Goal: Find specific page/section: Find specific page/section

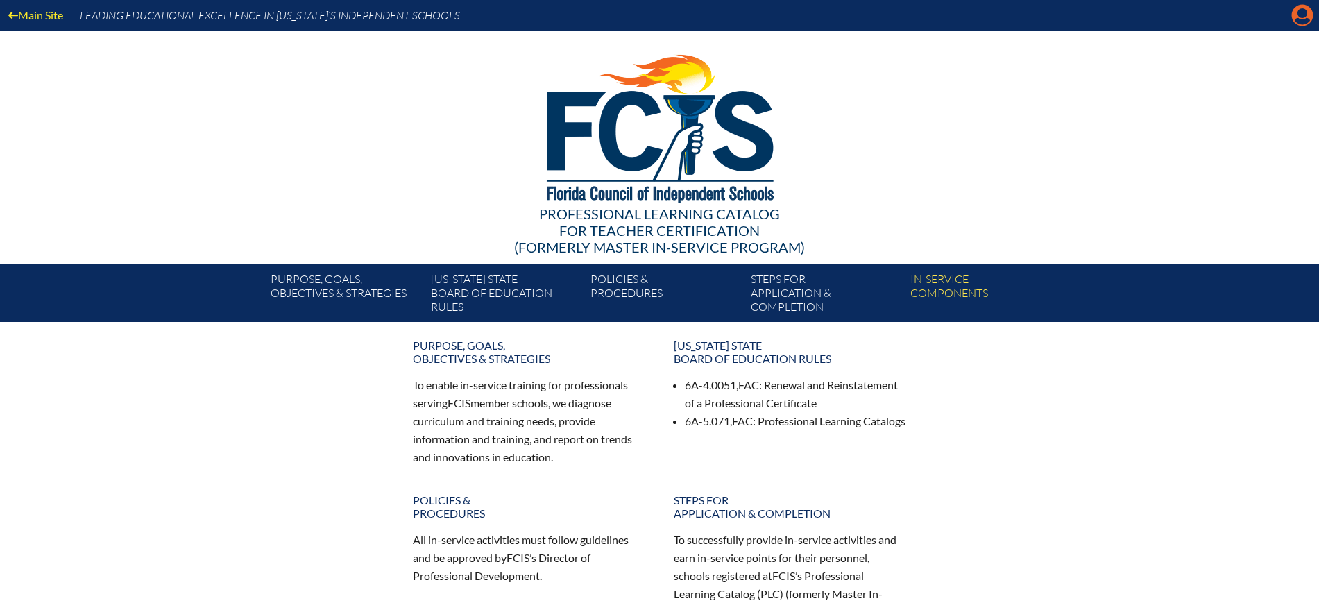
click at [1298, 11] on icon "Manage Account" at bounding box center [1302, 15] width 22 height 22
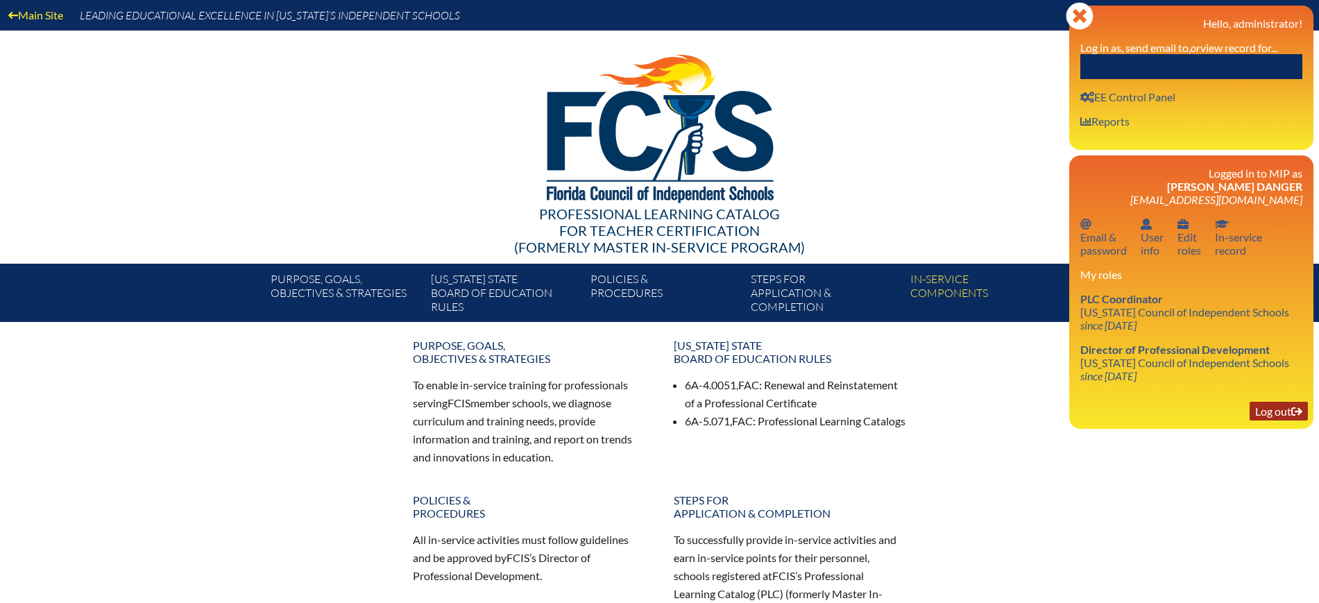
click at [1260, 415] on link "Log out Log out" at bounding box center [1279, 411] width 58 height 19
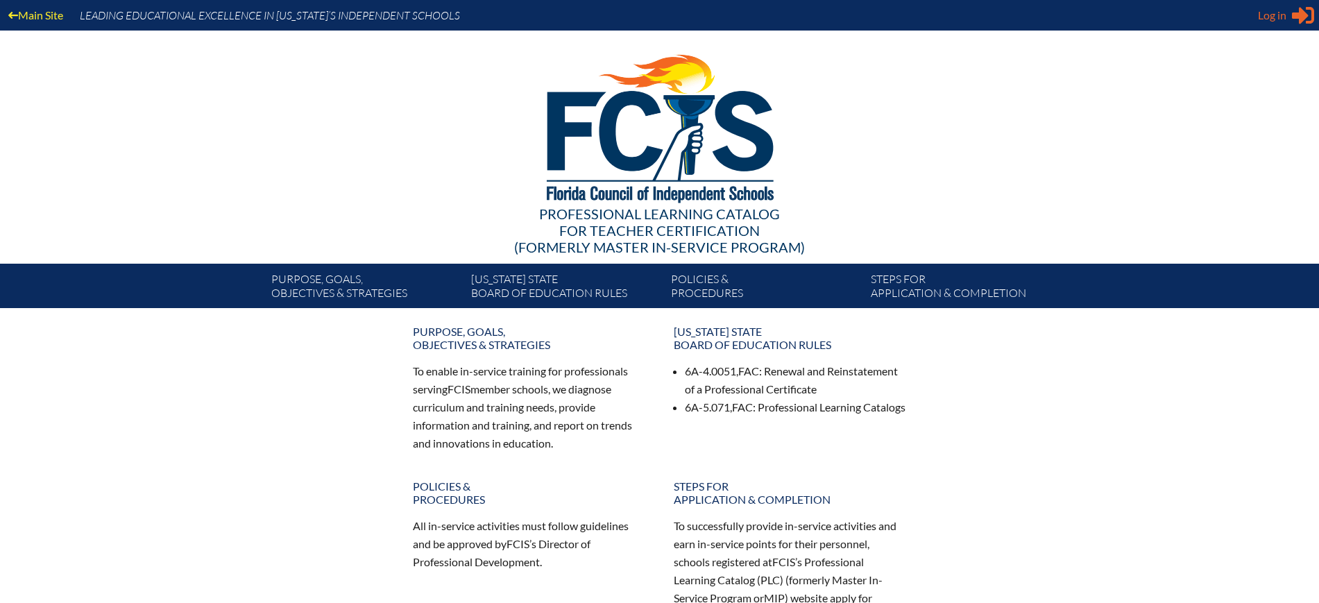
type input "[EMAIL_ADDRESS][DOMAIN_NAME]"
click at [1279, 8] on span "Log in" at bounding box center [1272, 15] width 28 height 17
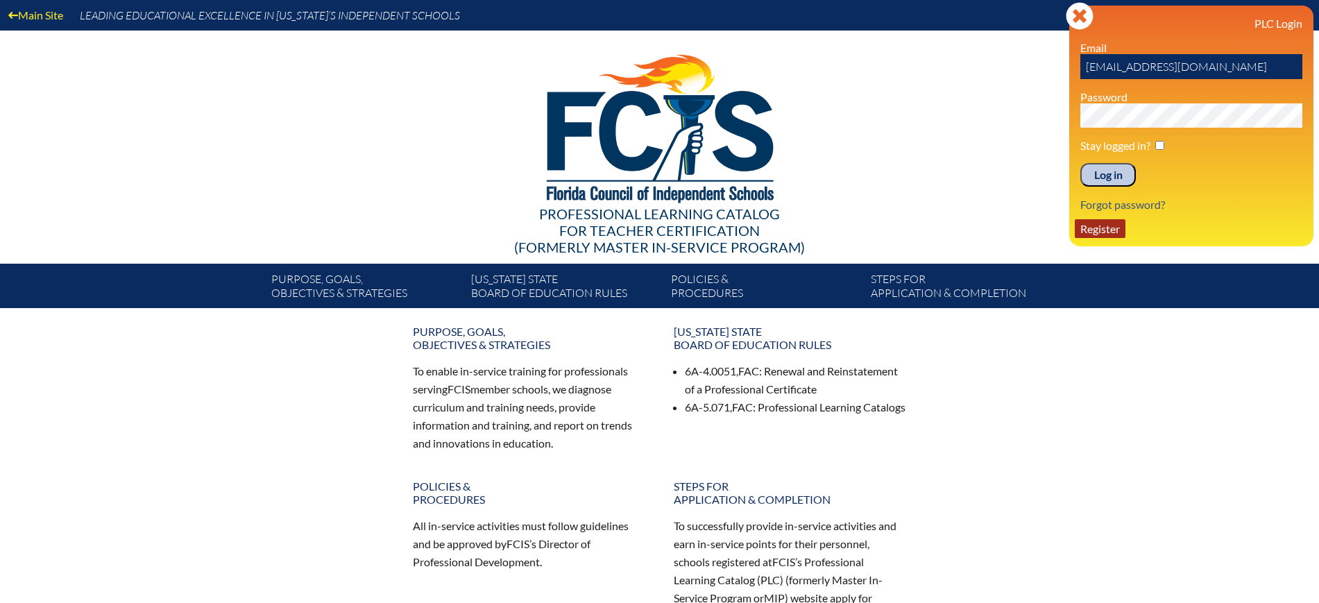
click at [1104, 230] on link "Register" at bounding box center [1100, 228] width 51 height 19
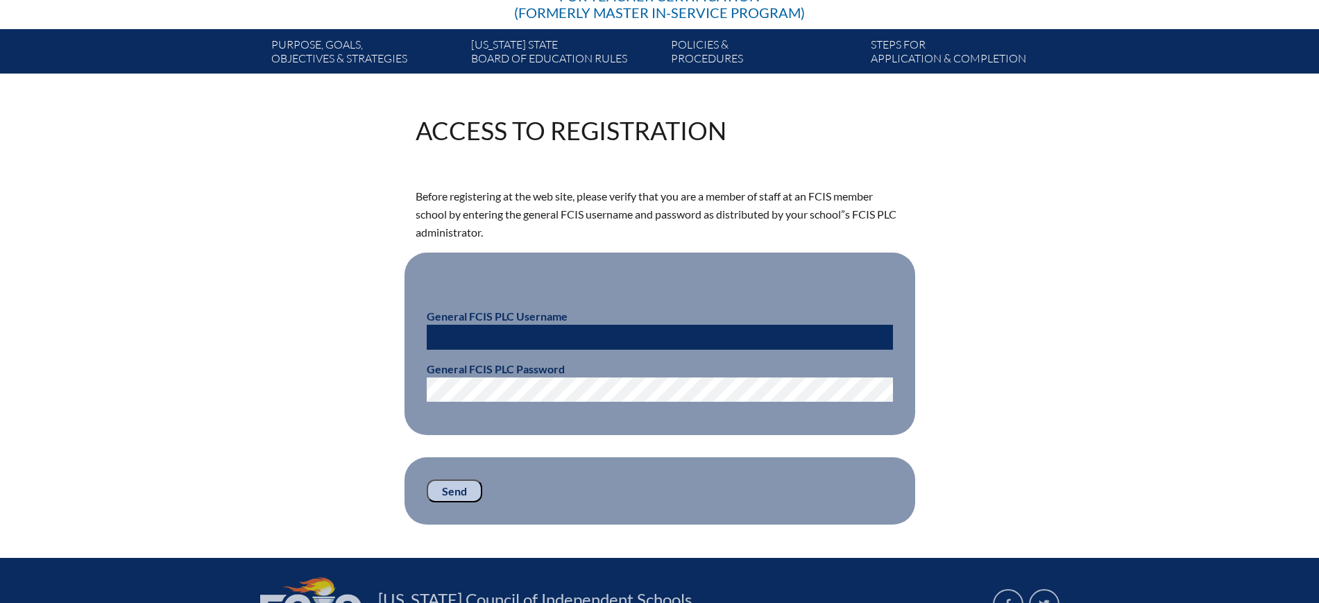
scroll to position [260, 0]
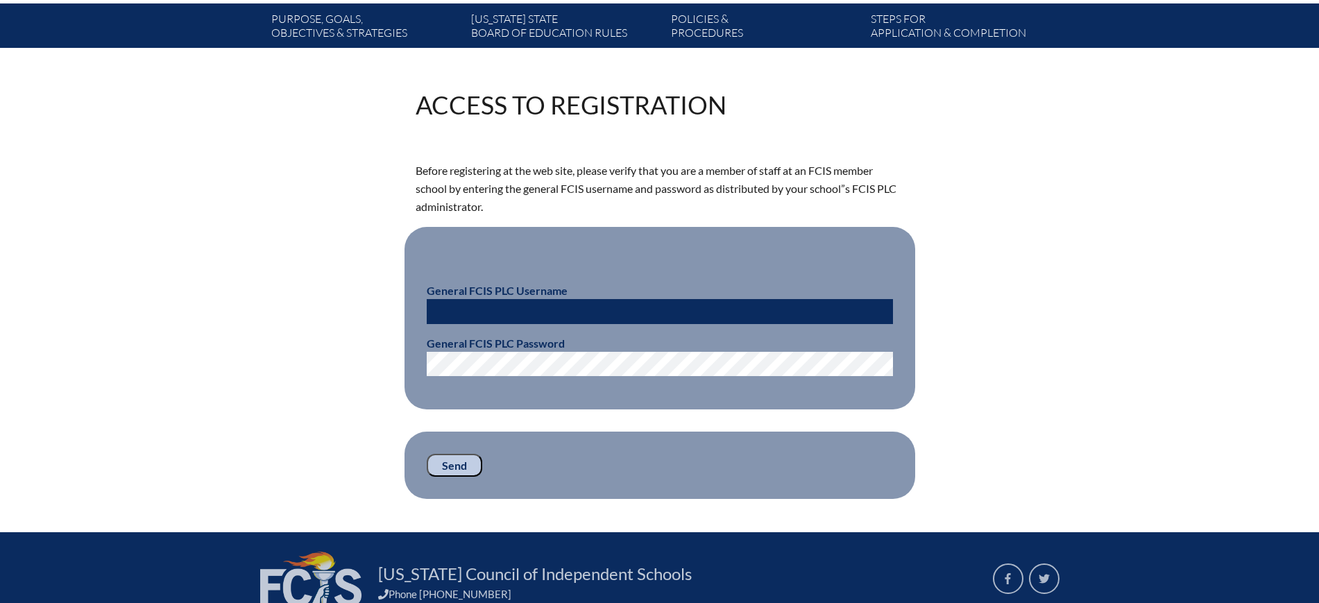
type input "[EMAIL_ADDRESS][DOMAIN_NAME]"
drag, startPoint x: 540, startPoint y: 303, endPoint x: 402, endPoint y: 301, distance: 138.1
click at [402, 301] on div "Access to Registration Before registering at the web site, please verify that y…" at bounding box center [660, 295] width 780 height 407
type input "fcismember"
click at [457, 457] on input "Send" at bounding box center [455, 466] width 56 height 24
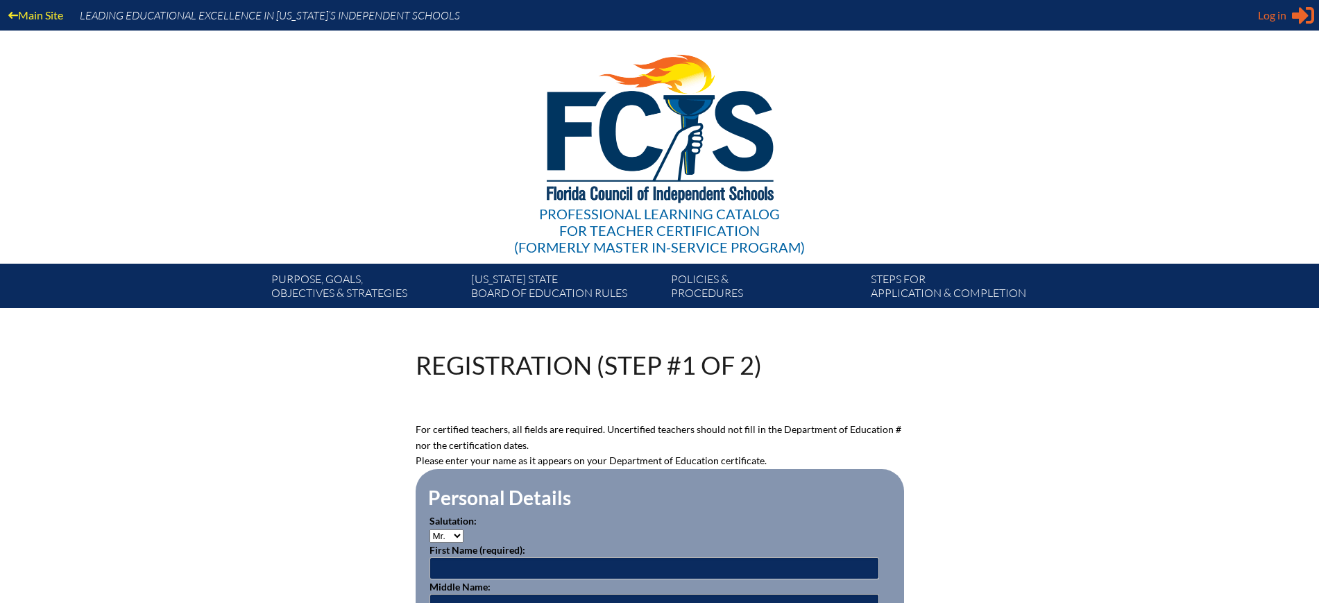
type input "[EMAIL_ADDRESS][DOMAIN_NAME]"
click at [1294, 18] on icon at bounding box center [1303, 15] width 22 height 17
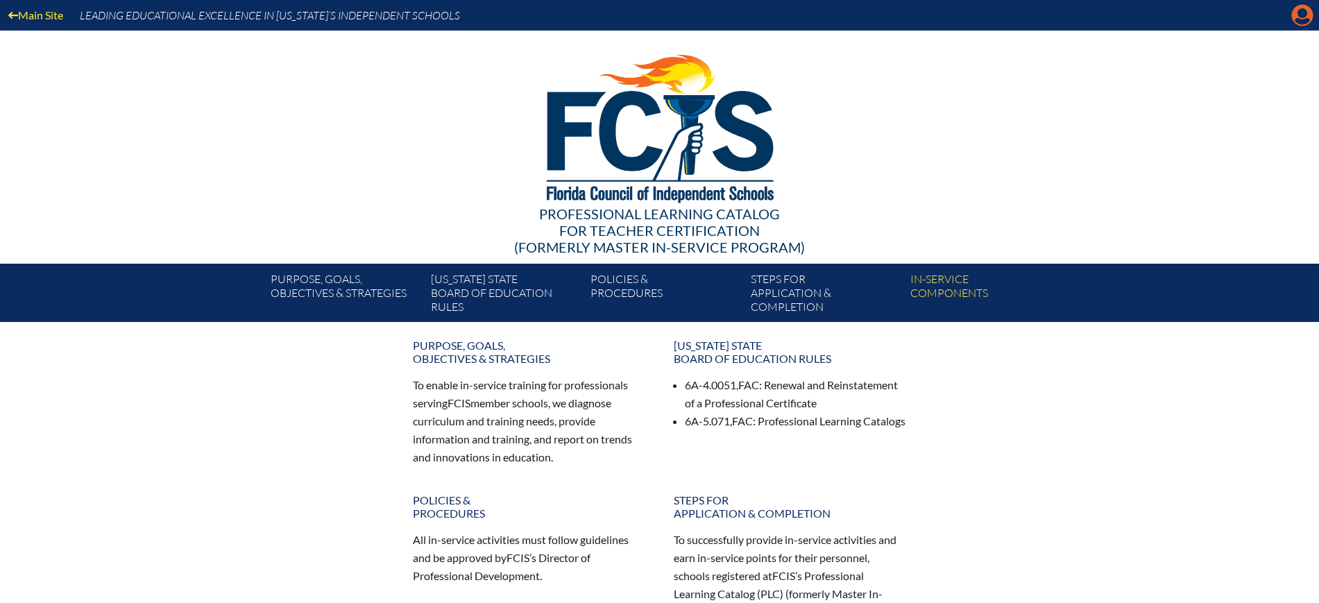
click at [1297, 13] on icon at bounding box center [1303, 16] width 22 height 22
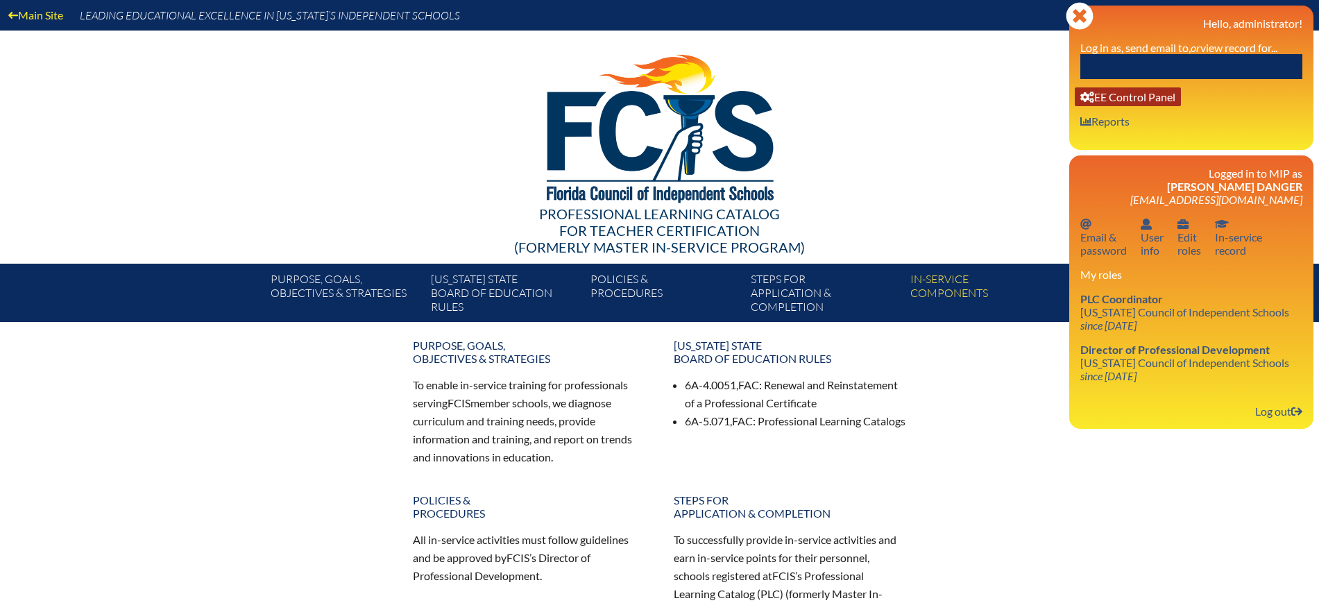
click at [1144, 94] on link "User info EE Control Panel" at bounding box center [1128, 96] width 106 height 19
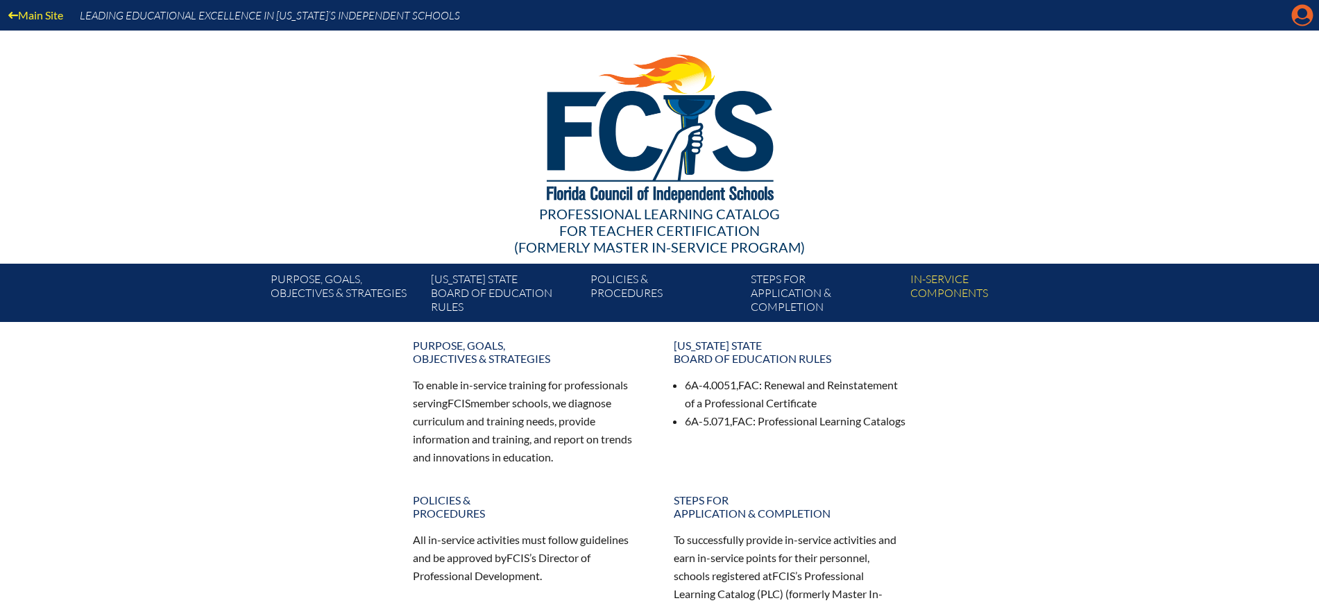
click at [1296, 12] on icon at bounding box center [1303, 16] width 22 height 22
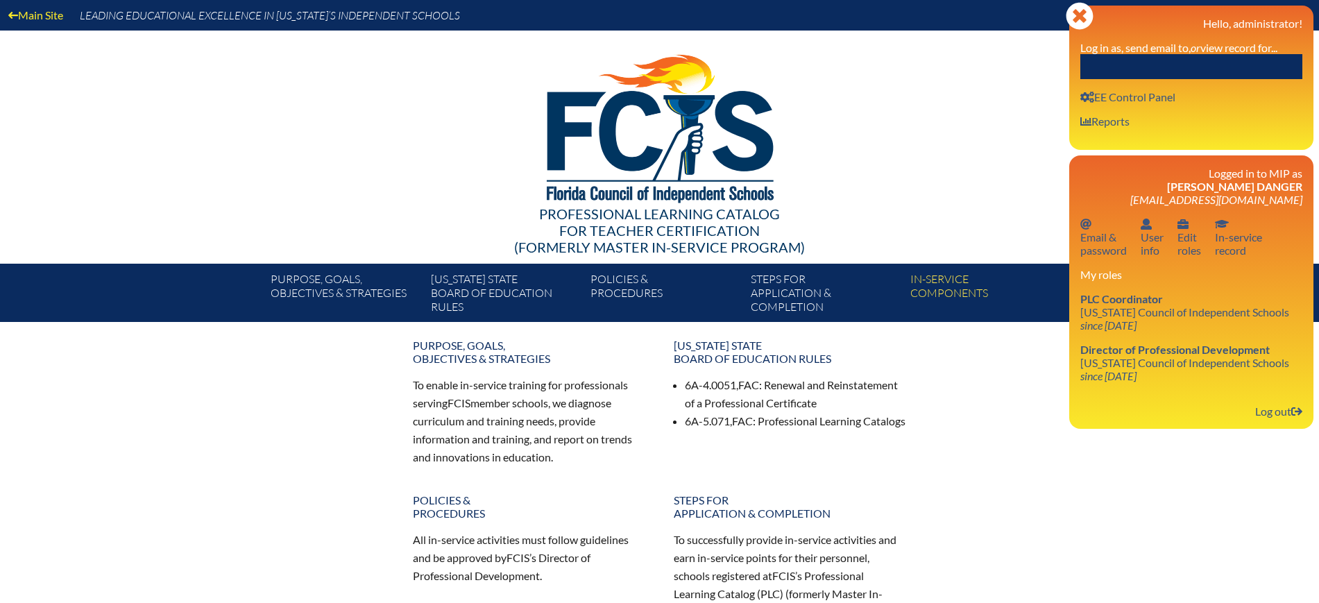
click at [1255, 49] on label "Log in as, send email to, or view record for..." at bounding box center [1178, 47] width 197 height 13
click at [1249, 58] on input "text" at bounding box center [1191, 66] width 222 height 25
paste input "[PERSON_NAME]"
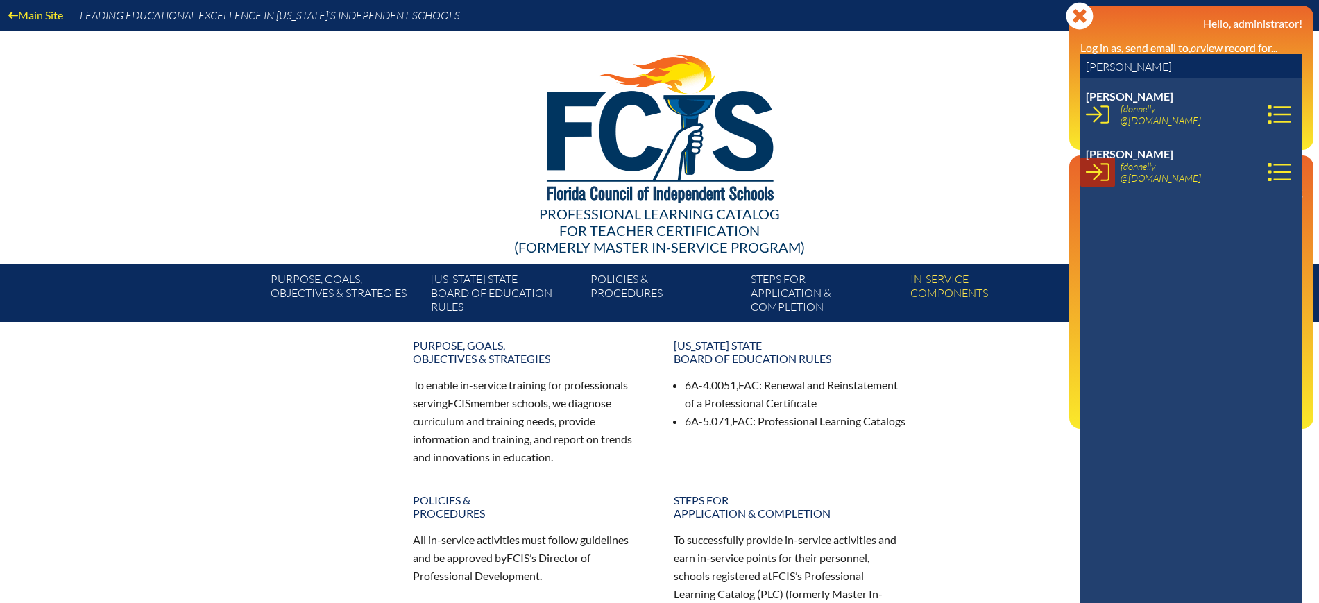
type input "[PERSON_NAME]"
click at [1107, 169] on icon at bounding box center [1098, 172] width 24 height 24
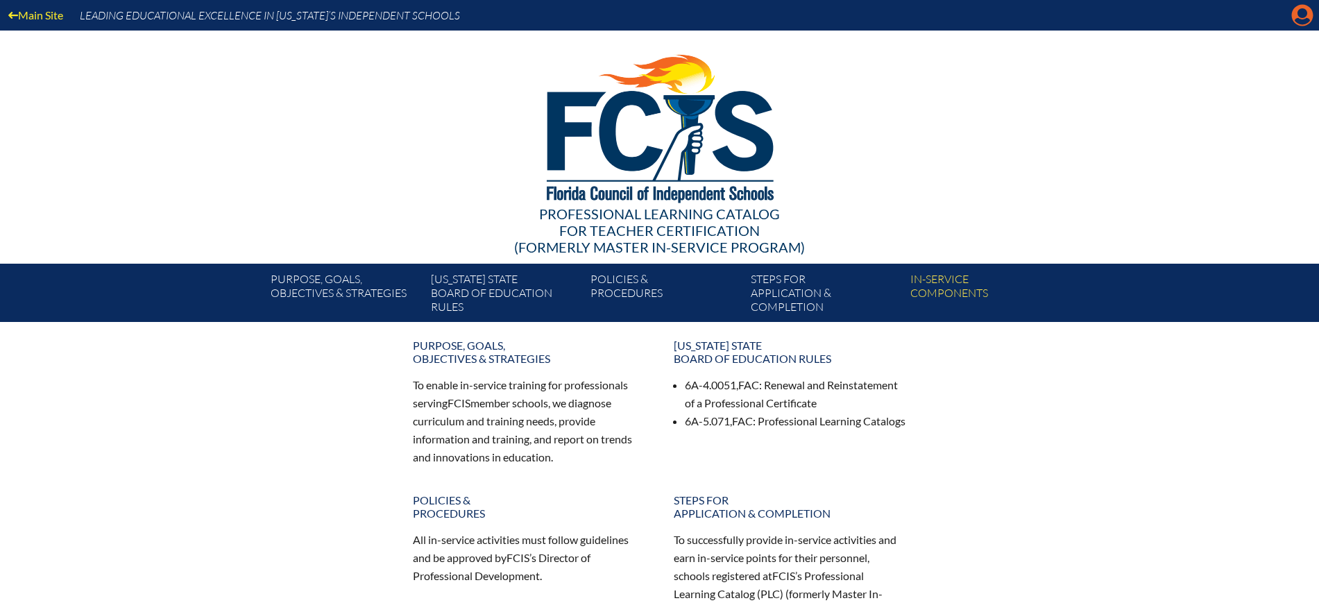
click at [1300, 8] on icon at bounding box center [1303, 16] width 22 height 22
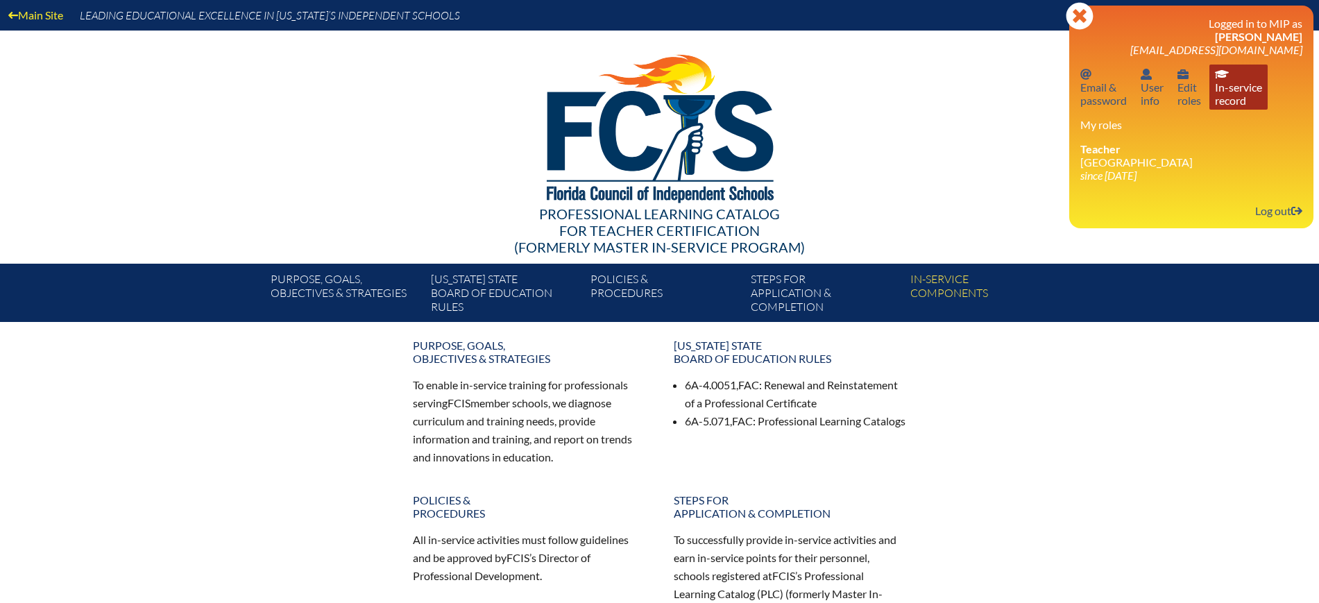
click at [1253, 74] on link "In-service record In-service record" at bounding box center [1238, 87] width 58 height 45
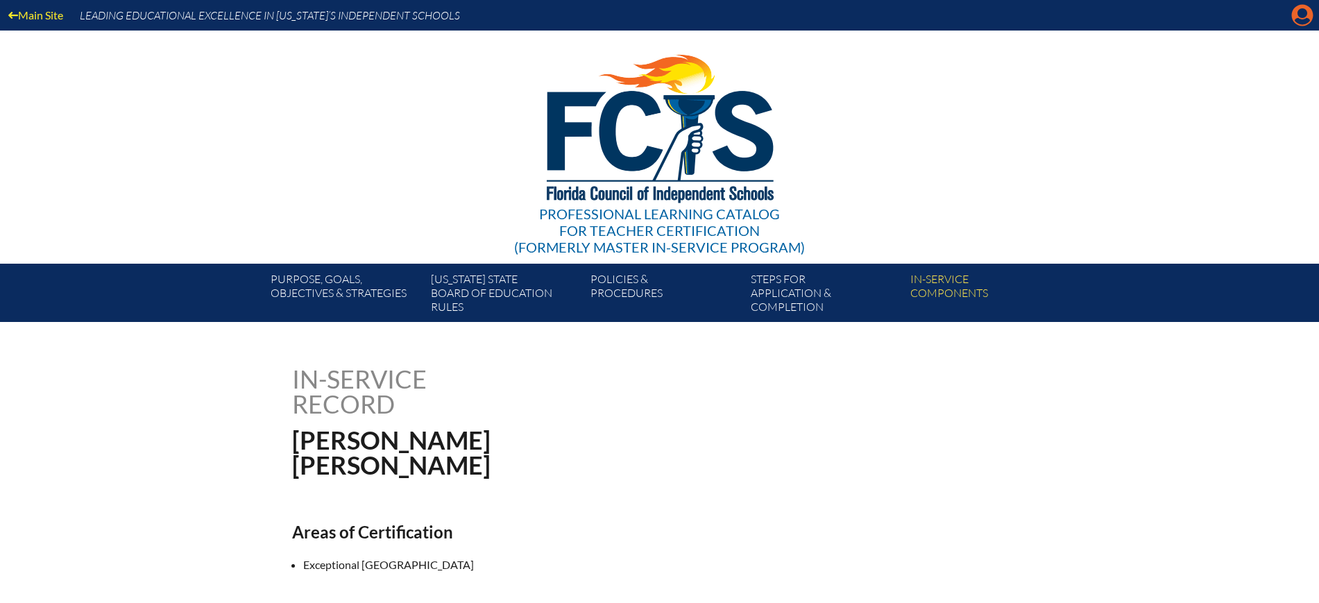
click at [1304, 11] on icon "Manage account" at bounding box center [1302, 15] width 22 height 22
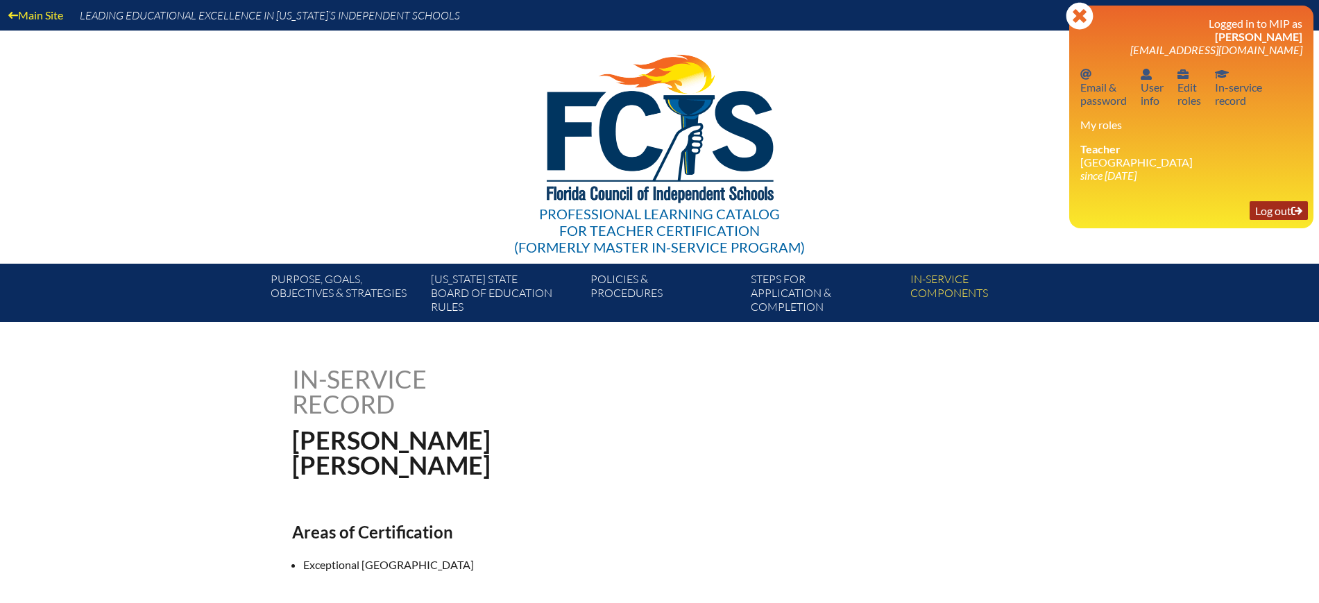
click at [1282, 216] on link "Log out Log out" at bounding box center [1279, 210] width 58 height 19
